Goal: Information Seeking & Learning: Learn about a topic

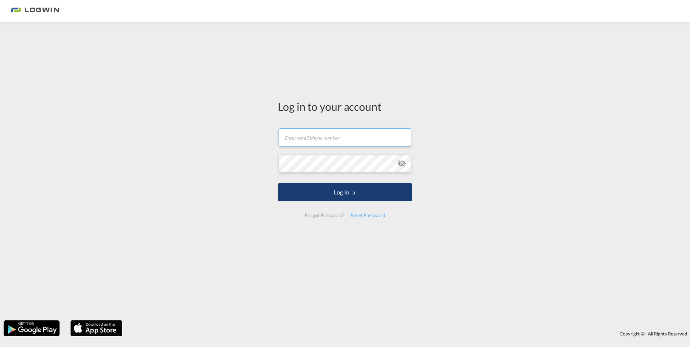
type input "[PERSON_NAME][EMAIL_ADDRESS][PERSON_NAME][DOMAIN_NAME]"
click at [344, 196] on button "Log In" at bounding box center [345, 192] width 134 height 18
